Goal: Information Seeking & Learning: Learn about a topic

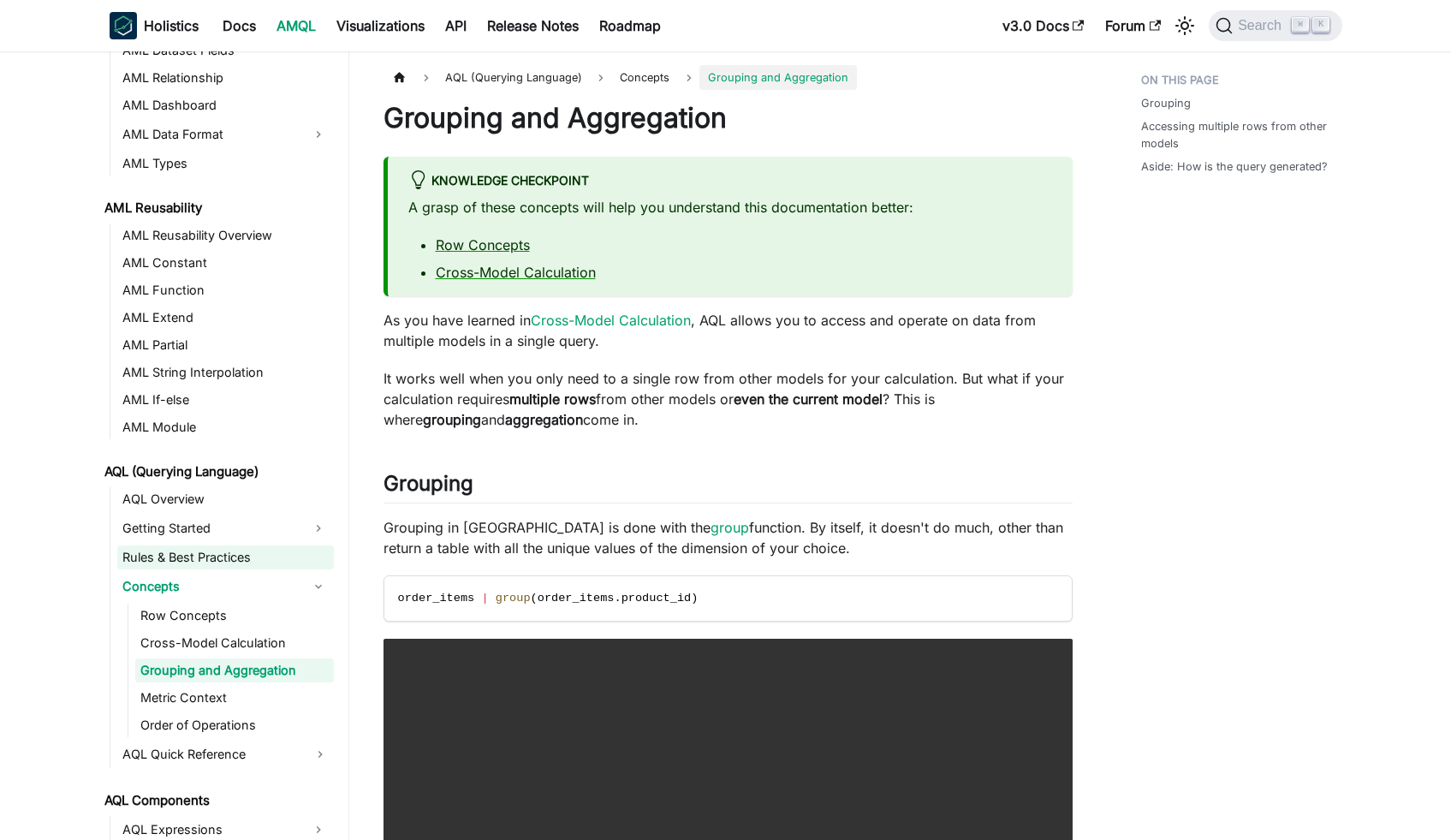
click at [185, 545] on link "Rules & Best Practices" at bounding box center [226, 557] width 217 height 24
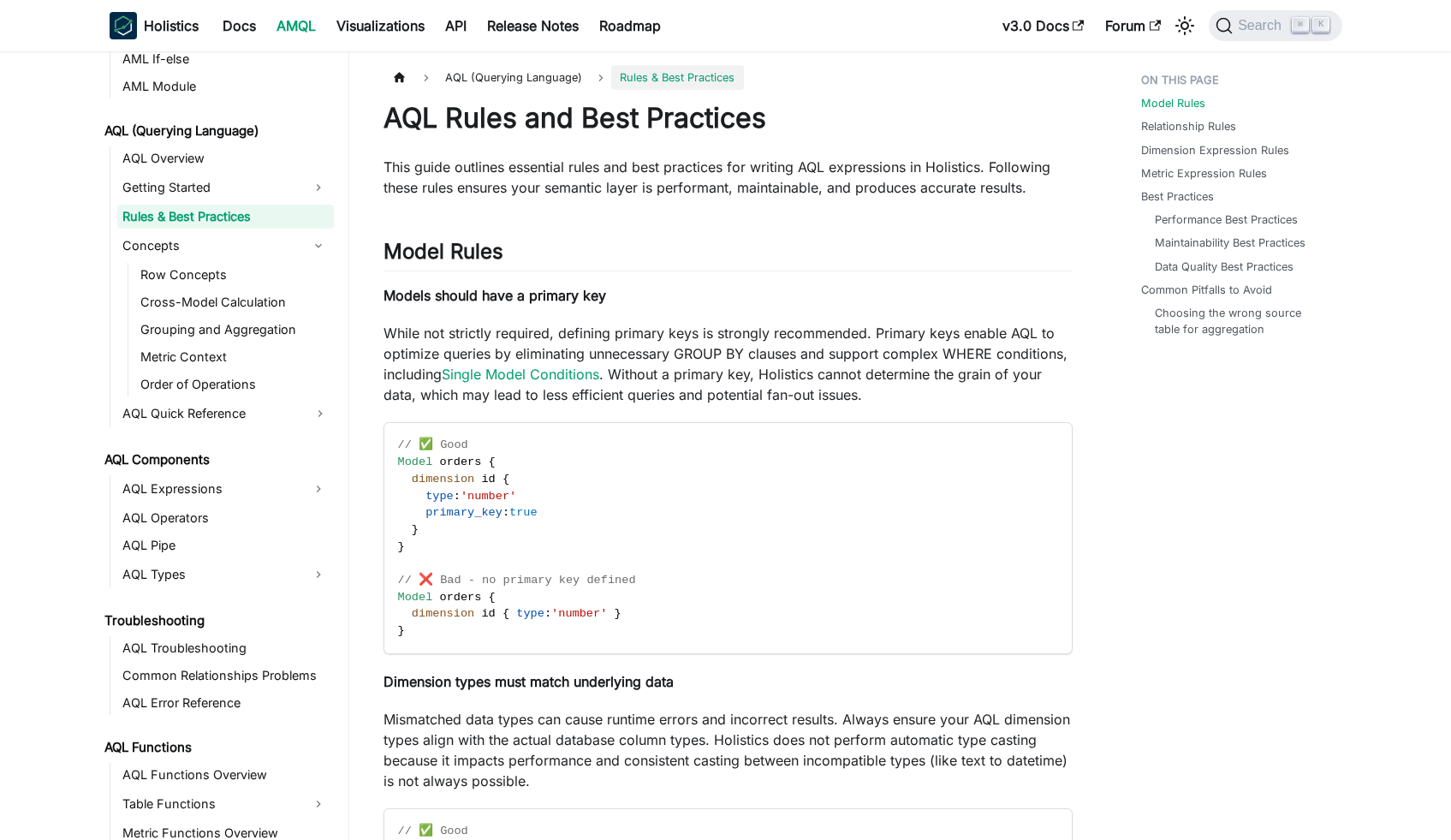
scroll to position [521, 0]
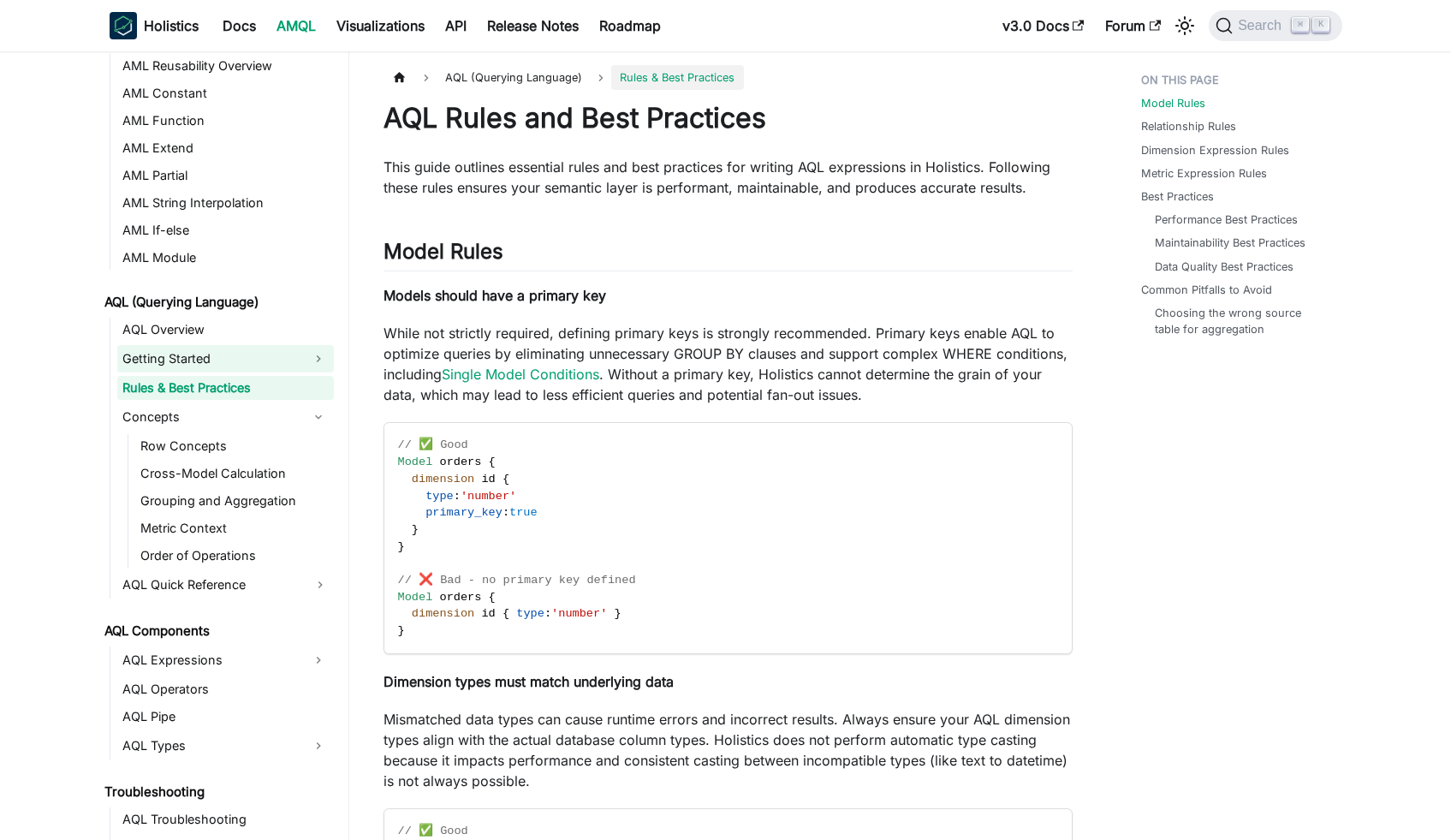
click at [206, 345] on link "Getting Started" at bounding box center [210, 358] width 186 height 27
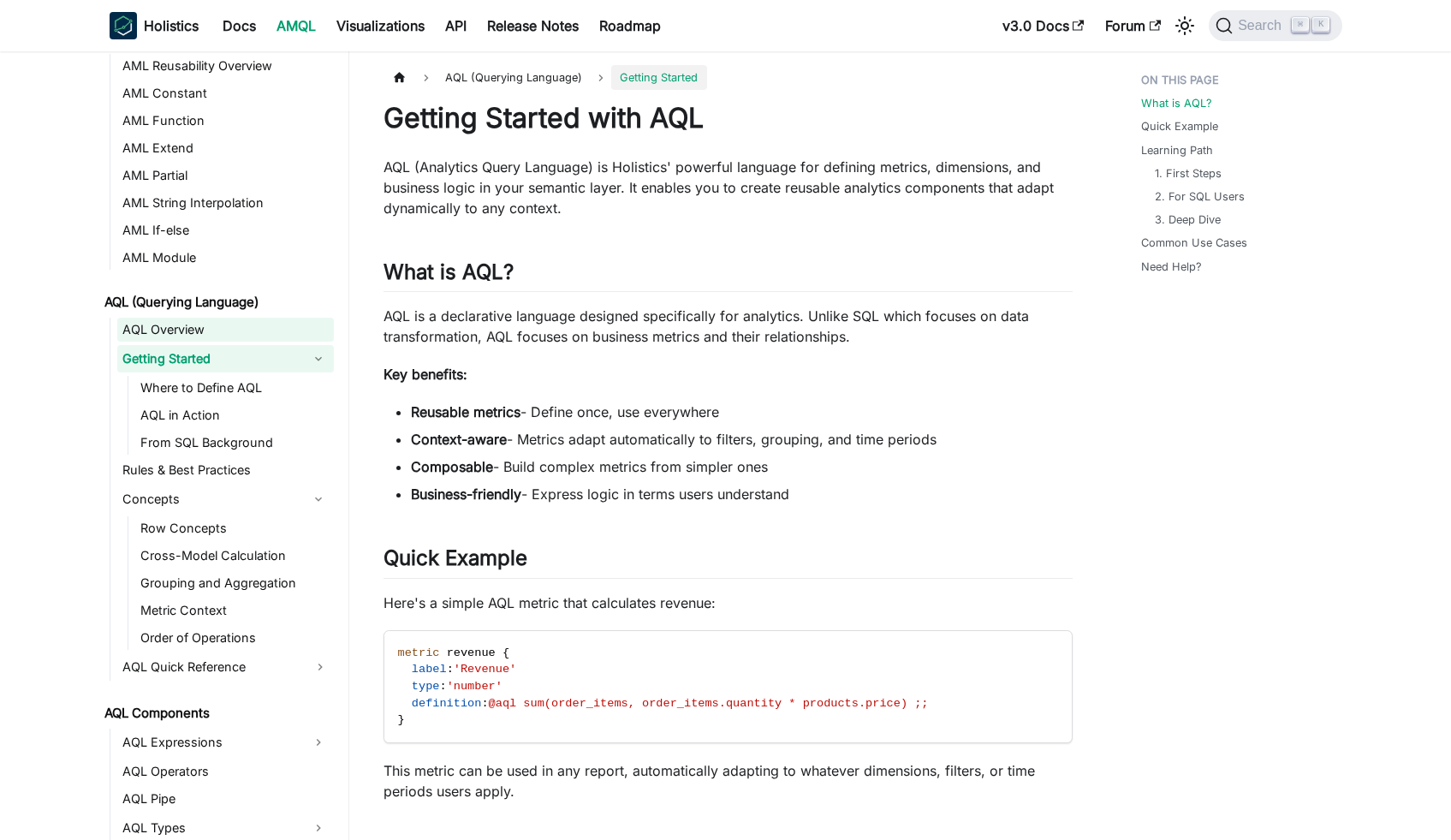
click at [181, 320] on link "AQL Overview" at bounding box center [226, 330] width 217 height 24
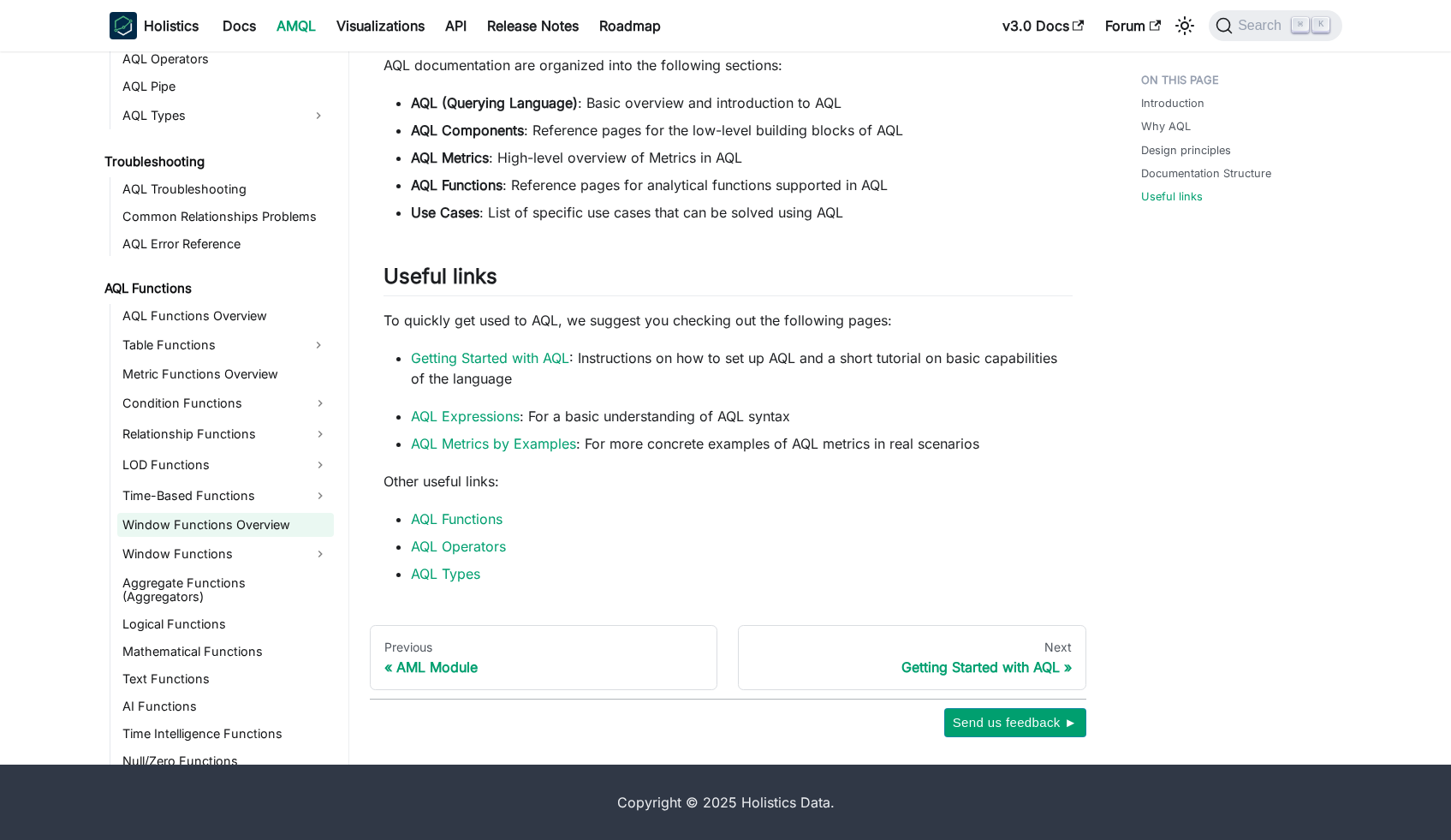
scroll to position [1201, 0]
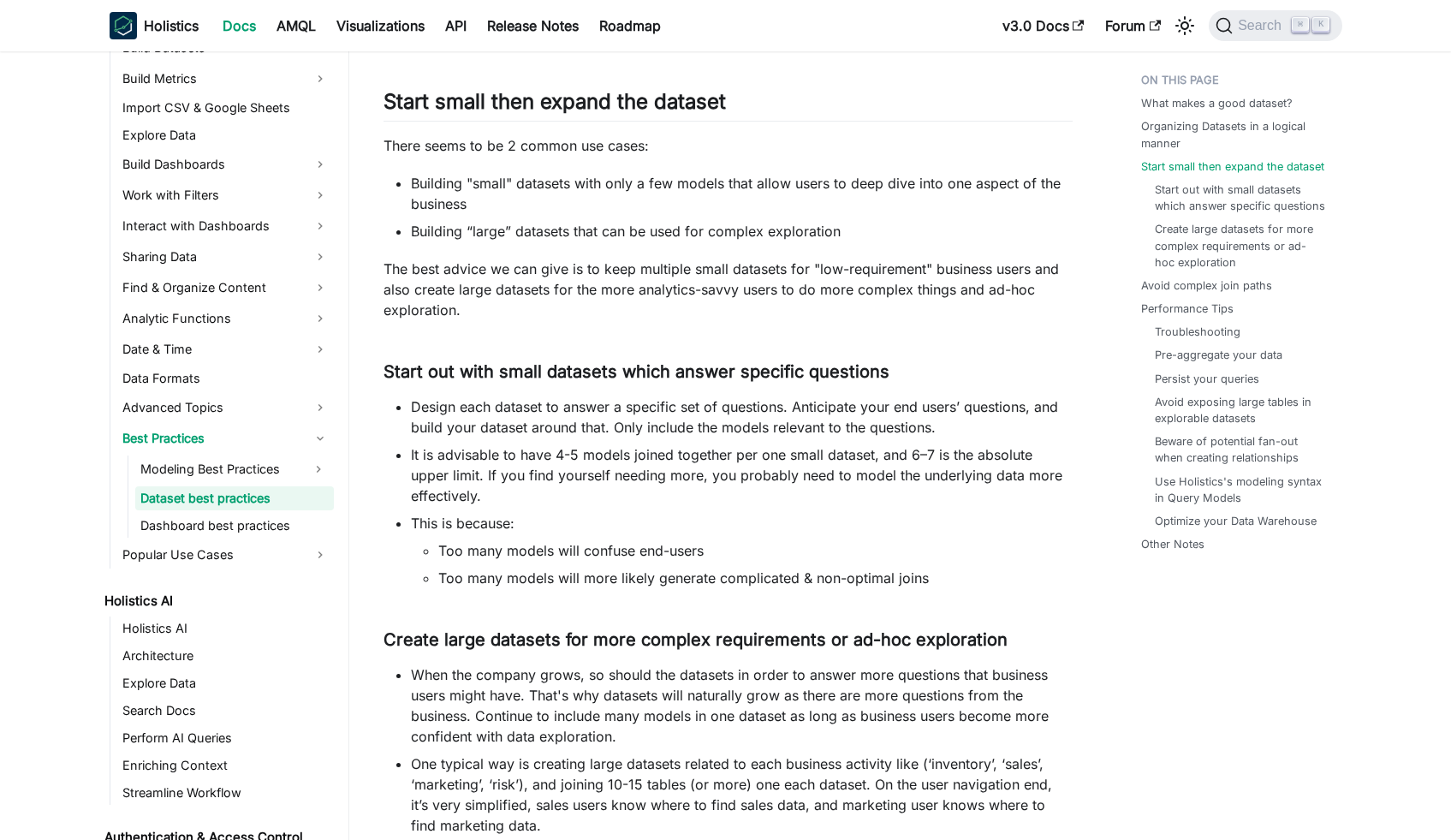
scroll to position [955, 0]
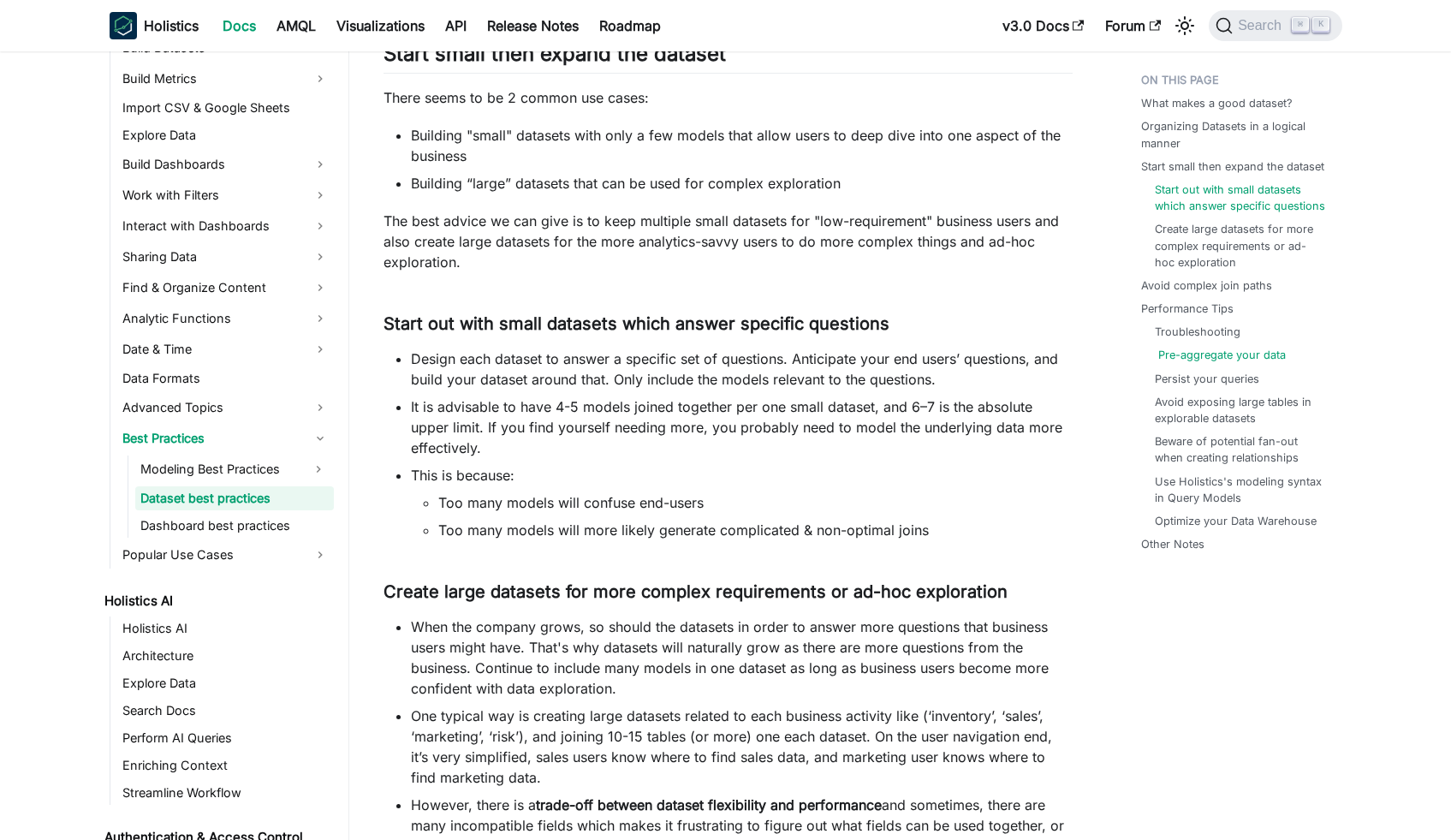
click at [1210, 351] on link "Pre-aggregate your data" at bounding box center [1222, 355] width 128 height 16
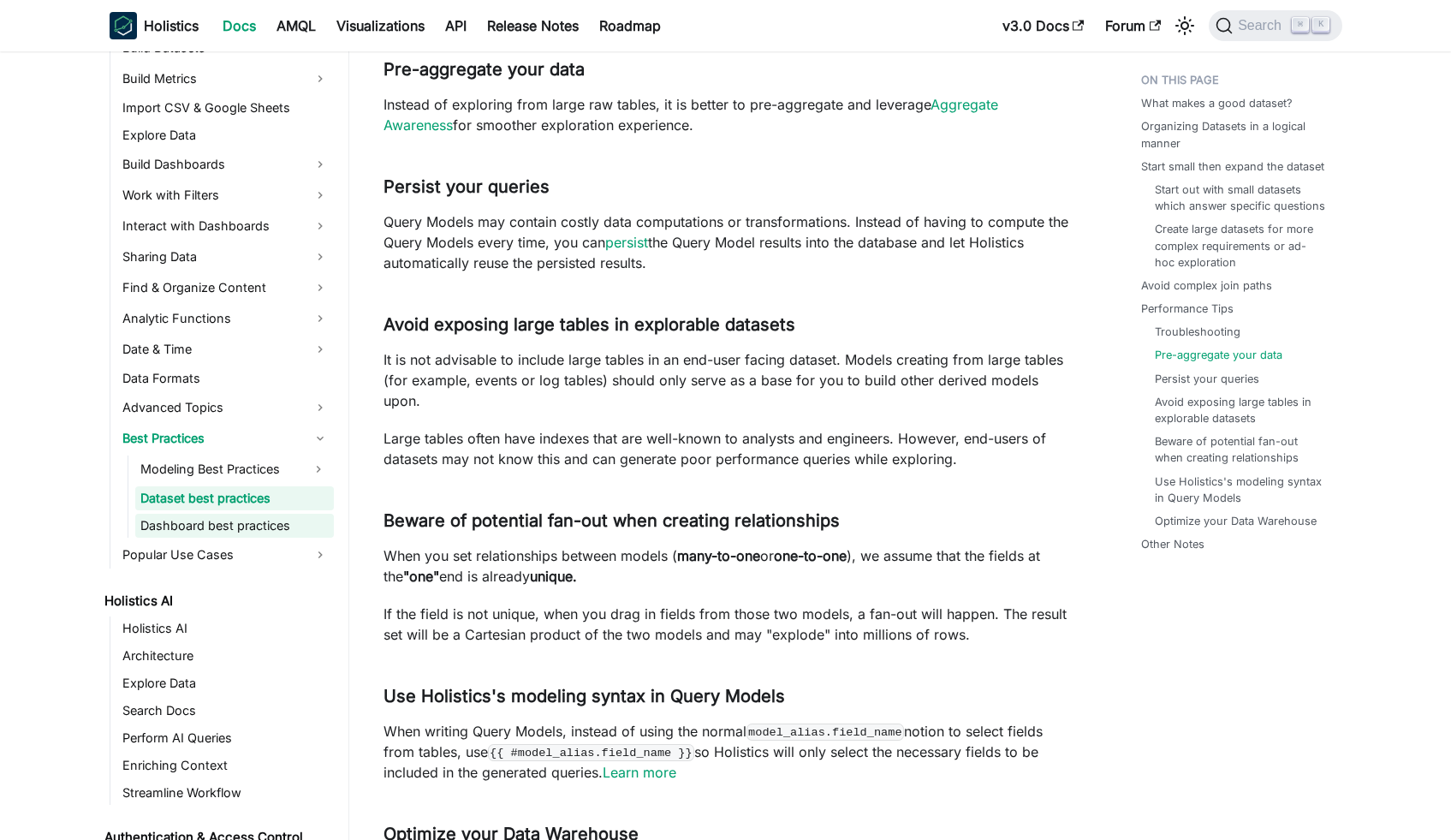
click at [227, 528] on link "Dashboard best practices" at bounding box center [234, 526] width 199 height 24
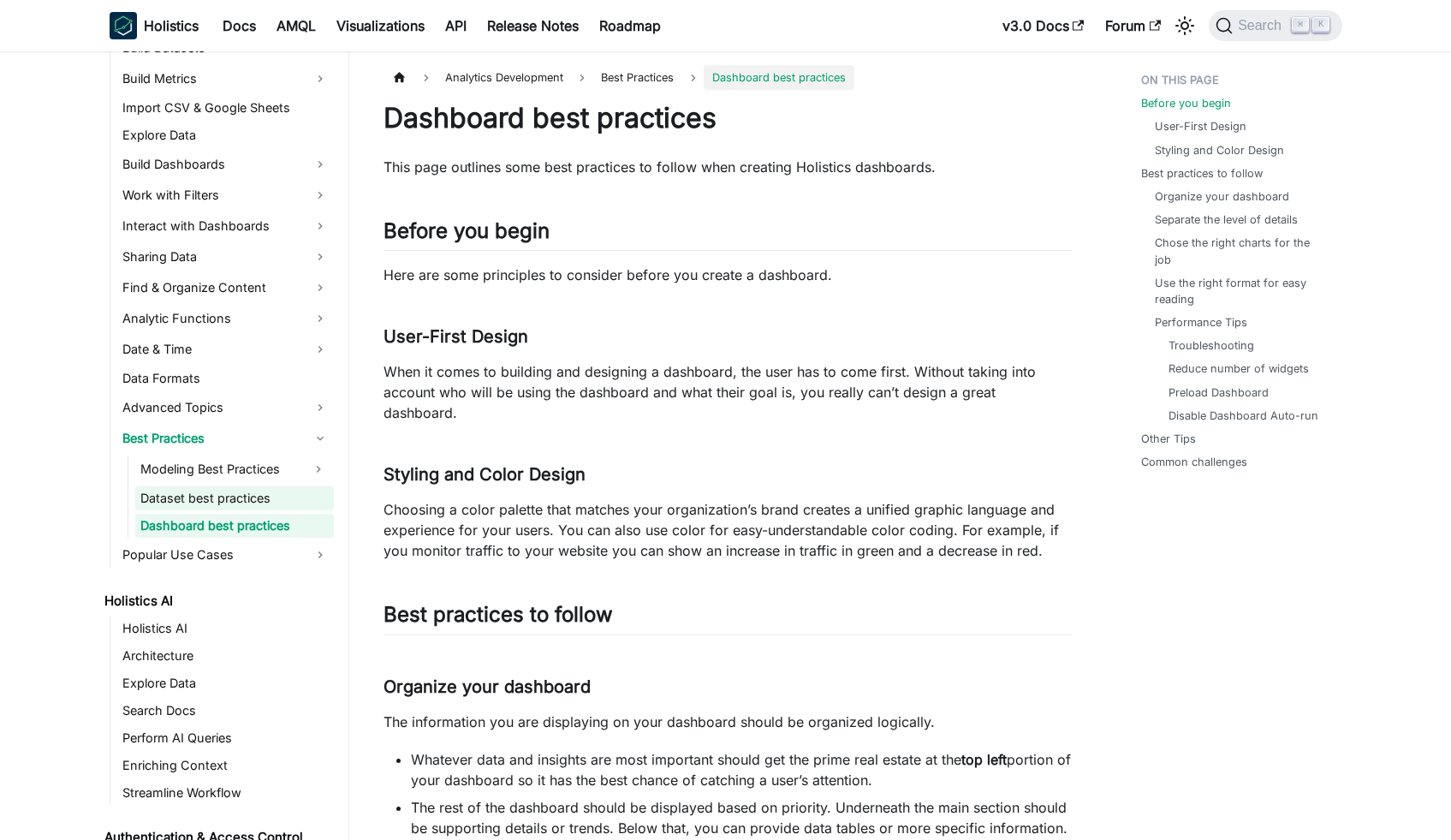
click at [217, 507] on link "Dataset best practices" at bounding box center [234, 498] width 199 height 24
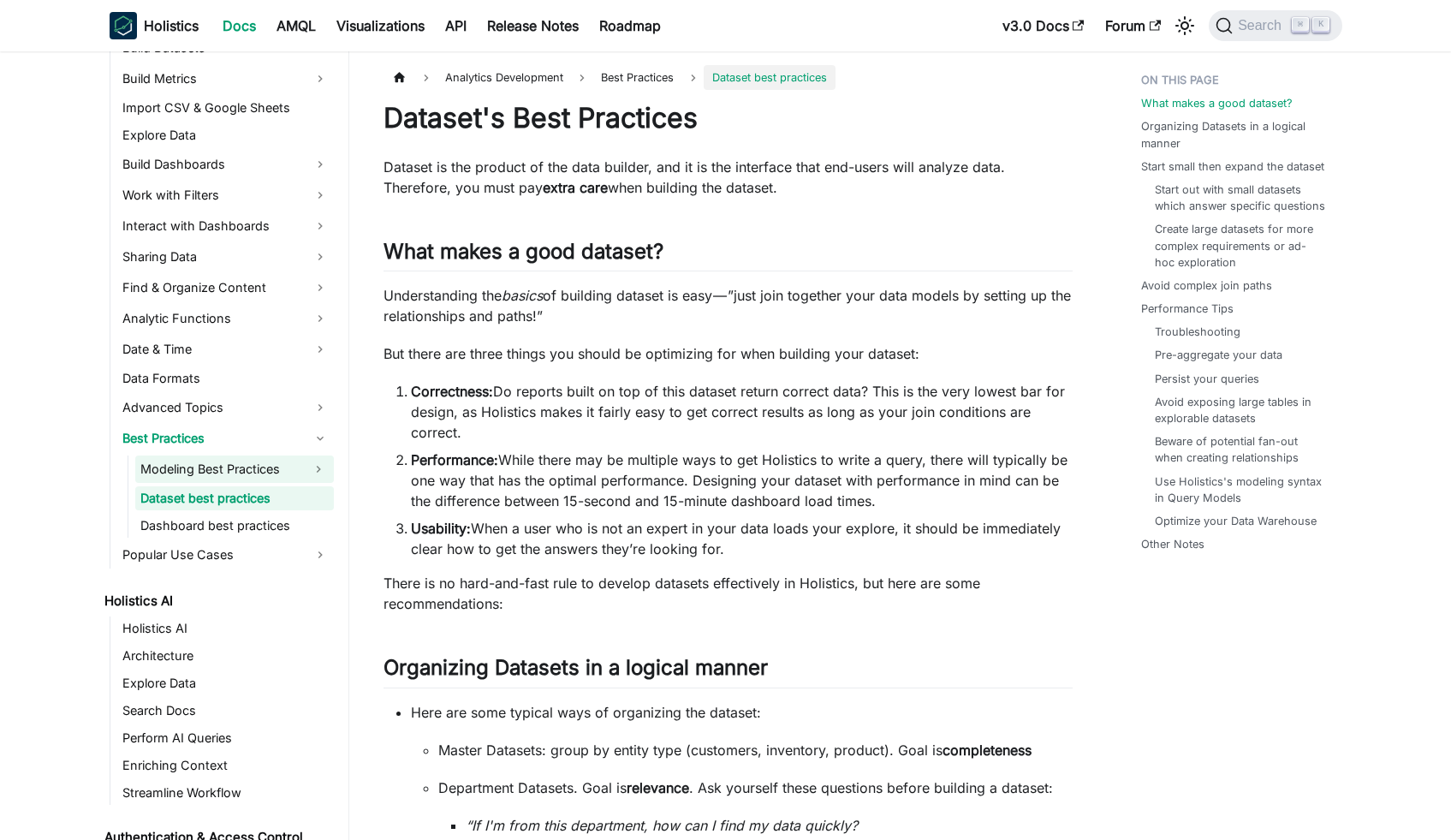
click at [220, 461] on link "Modeling Best Practices" at bounding box center [219, 469] width 168 height 27
